Goal: Ask a question

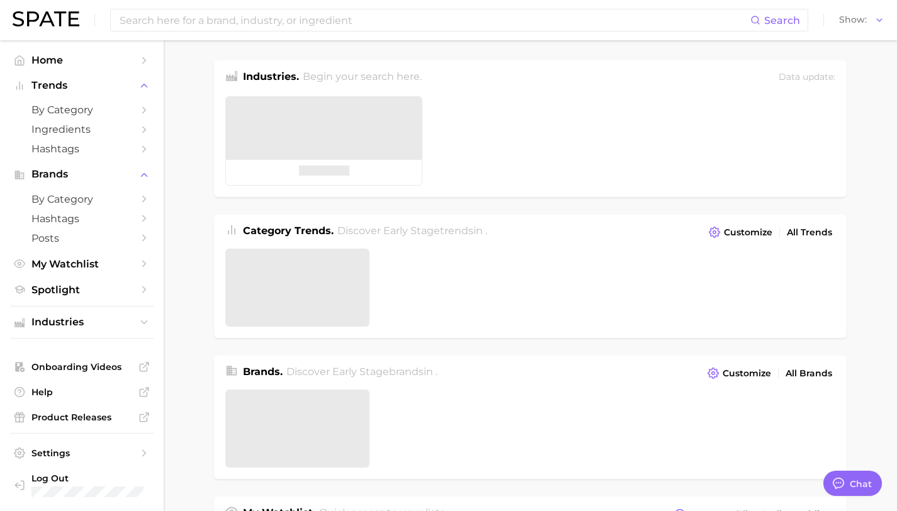
type textarea "x"
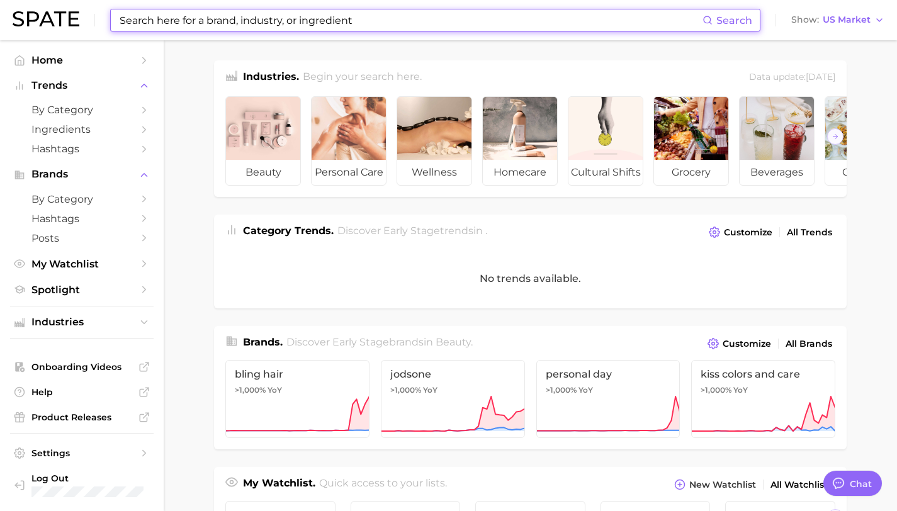
click at [195, 17] on input at bounding box center [410, 19] width 584 height 21
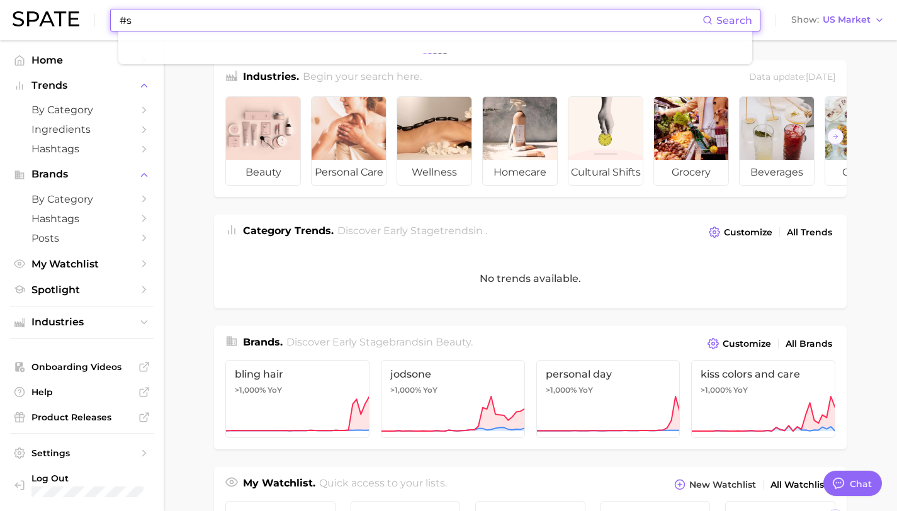
type input "#"
type input "softboycook"
click at [481, 44] on button "Suggest" at bounding box center [492, 52] width 72 height 21
